Goal: Information Seeking & Learning: Learn about a topic

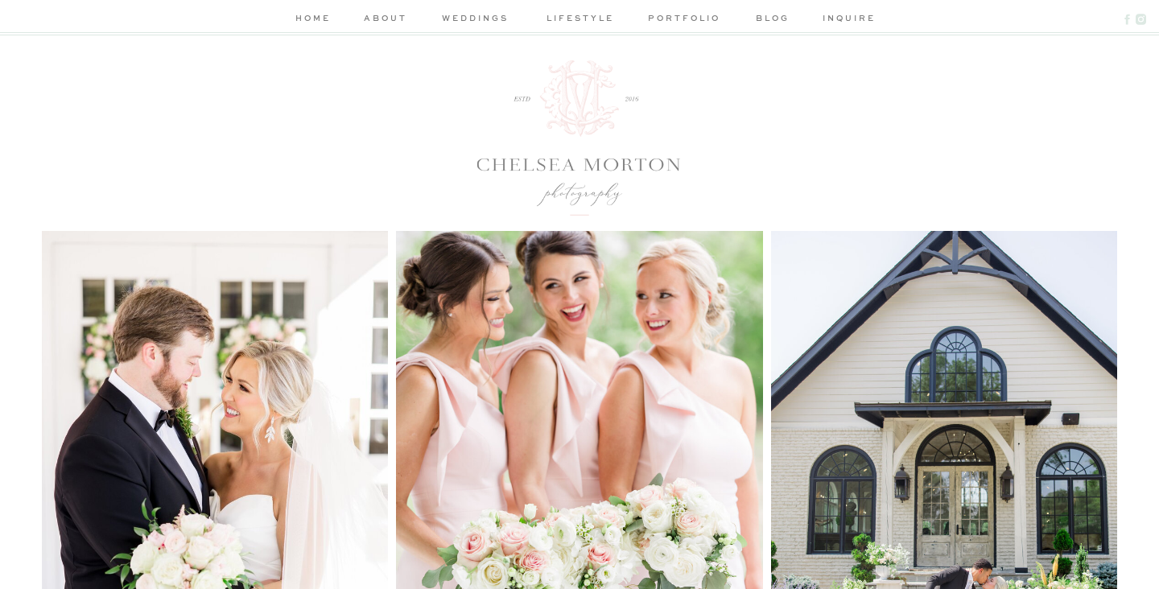
click at [483, 12] on nav "weddings" at bounding box center [475, 19] width 76 height 17
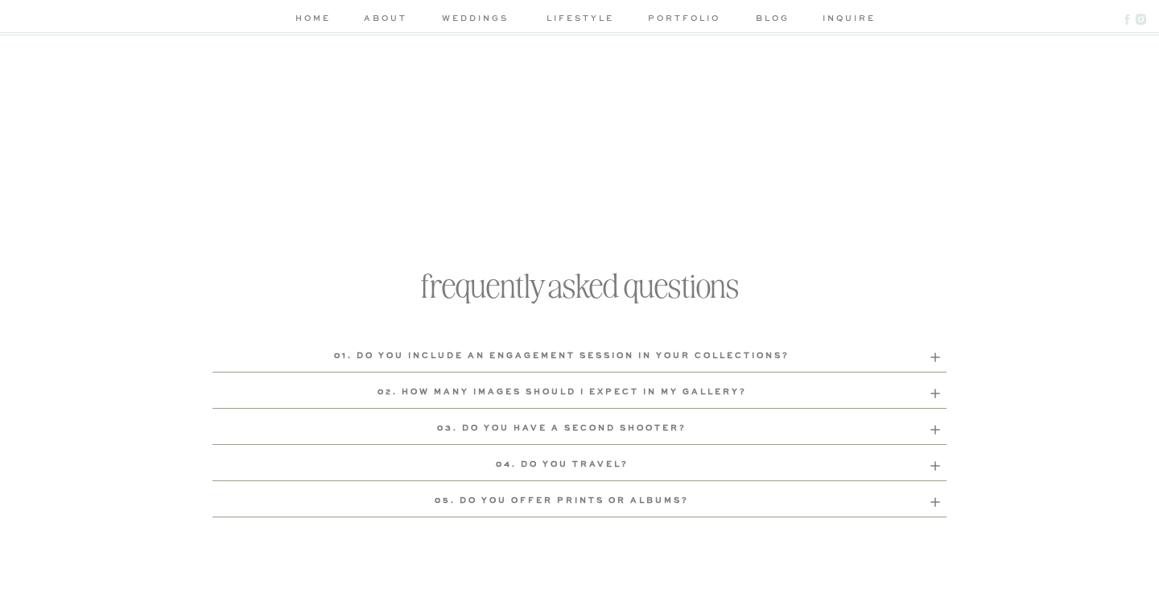
scroll to position [5283, 0]
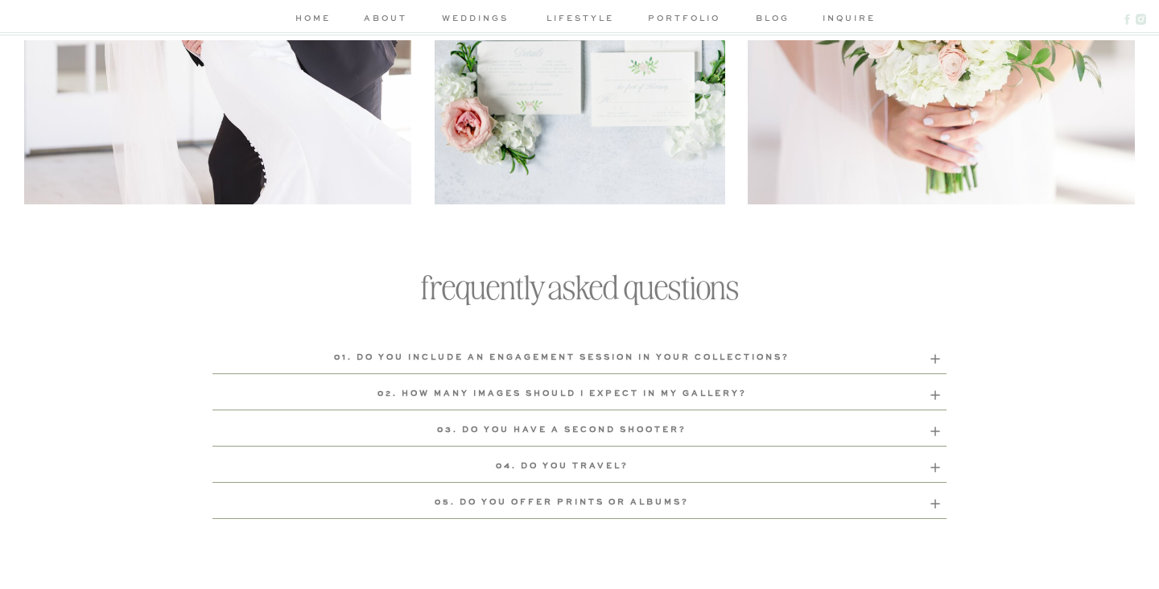
click at [585, 464] on b "04. Do you travel?" at bounding box center [562, 466] width 133 height 8
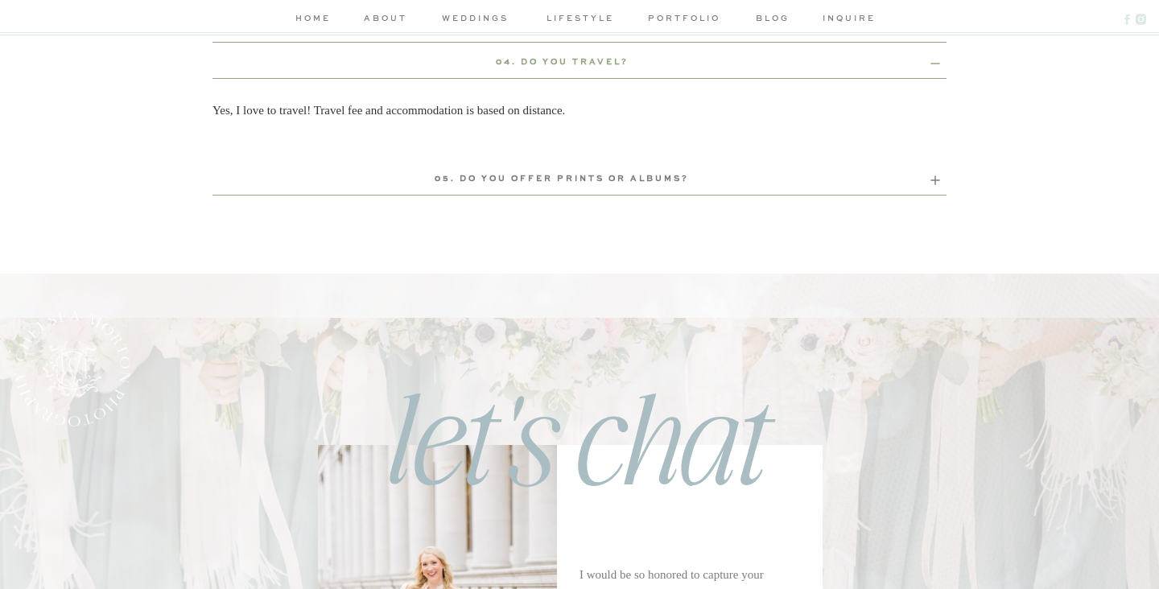
scroll to position [5696, 0]
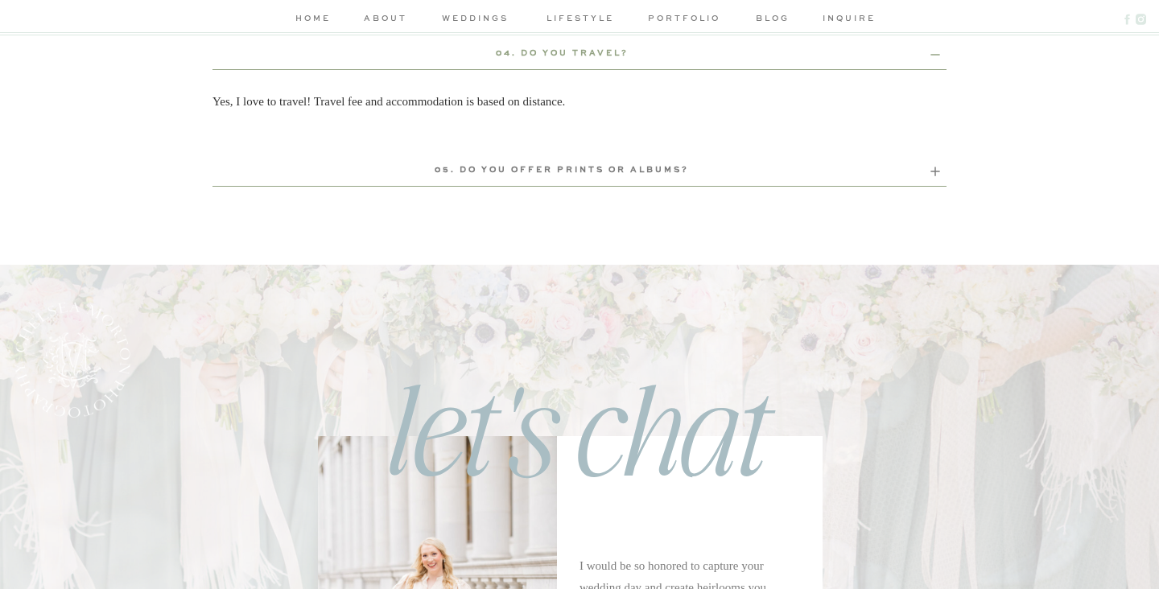
click at [602, 56] on b "04. DO YOU TRAVEL?" at bounding box center [562, 53] width 133 height 8
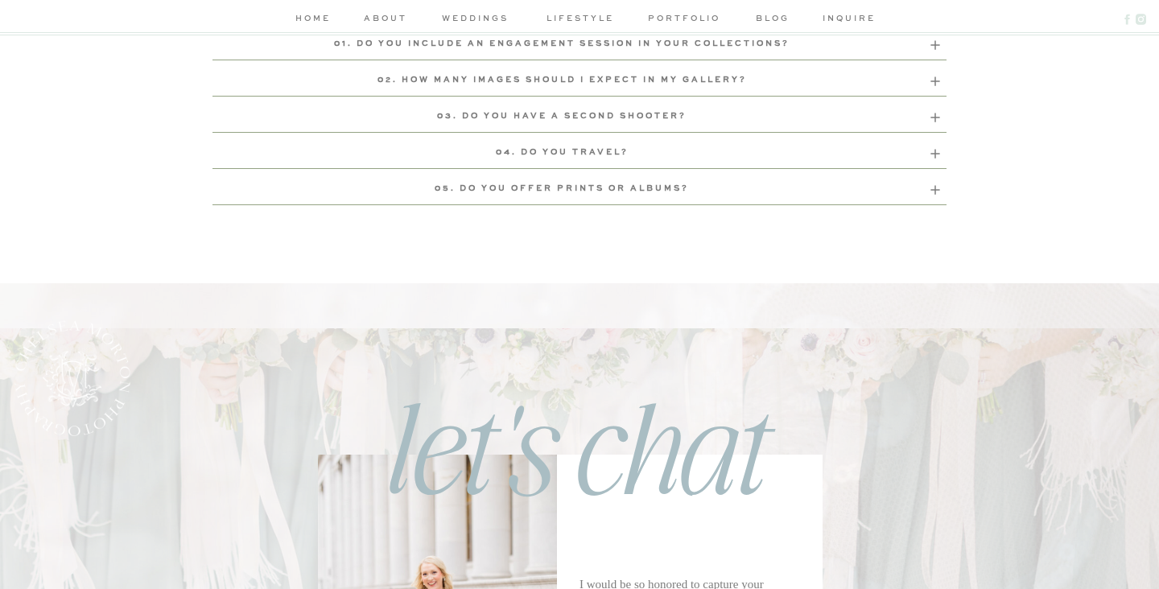
scroll to position [5520, 0]
